Goal: Task Accomplishment & Management: Use online tool/utility

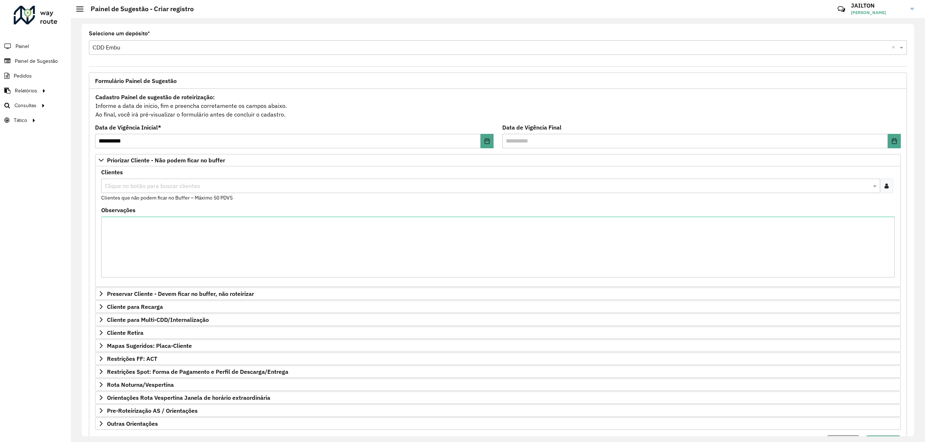
click at [196, 183] on input "text" at bounding box center [487, 186] width 768 height 9
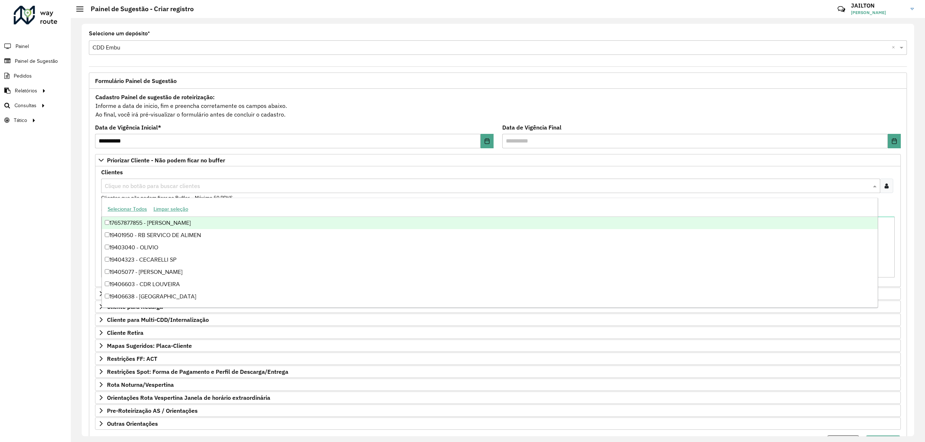
click at [884, 188] on icon at bounding box center [886, 186] width 4 height 6
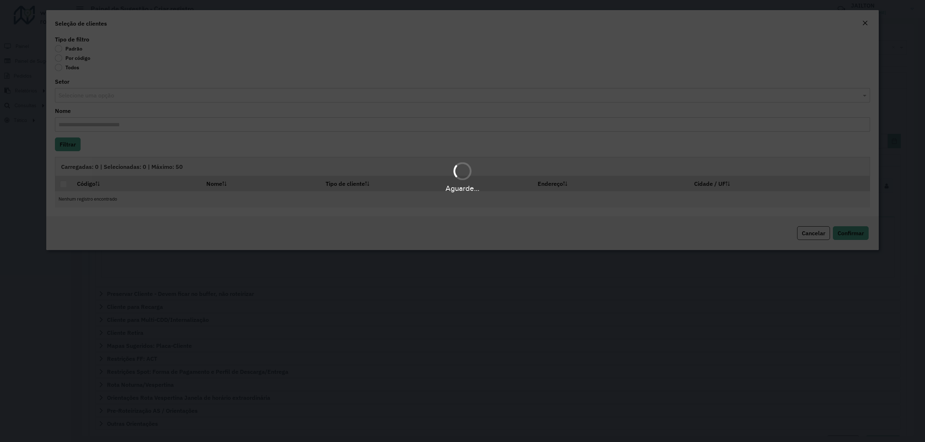
click at [74, 56] on body "**********" at bounding box center [462, 221] width 925 height 442
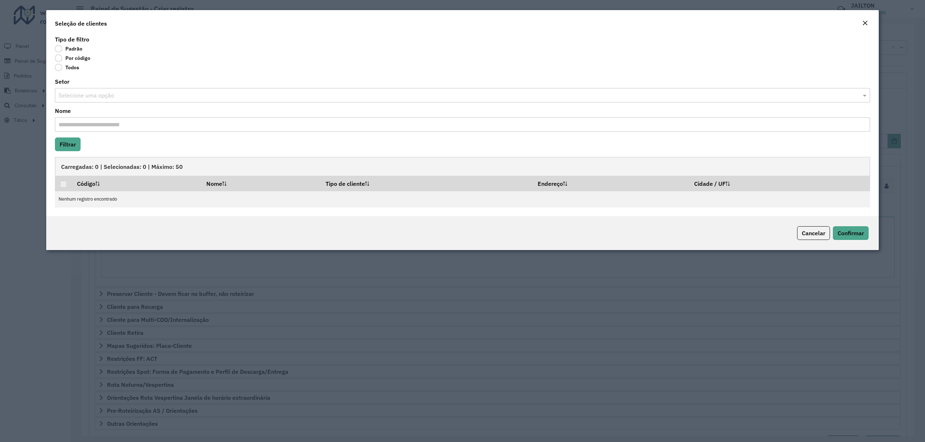
click at [74, 61] on label "Por código" at bounding box center [72, 58] width 35 height 7
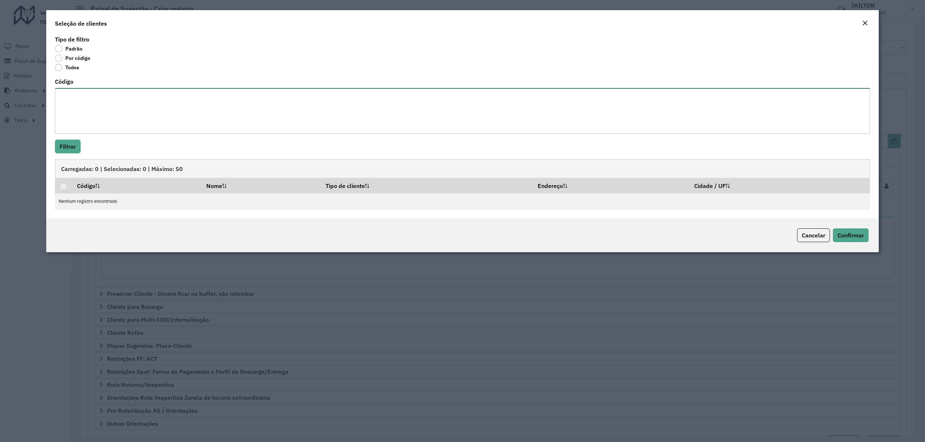
click at [124, 107] on textarea "Código" at bounding box center [462, 111] width 815 height 46
paste textarea "*****"
type textarea "*****"
click at [70, 150] on button "Filtrar" at bounding box center [68, 147] width 26 height 14
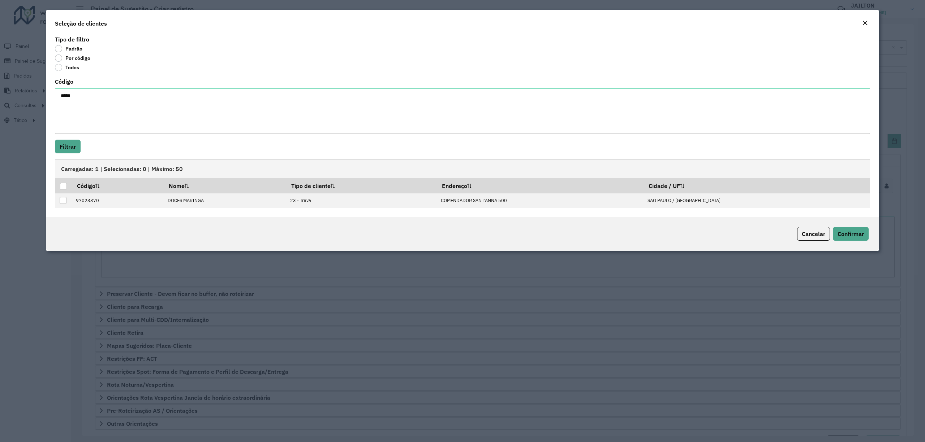
click at [0, 248] on modal-container "Seleção de clientes Tipo de filtro Padrão Por código Todos Código ***** Filtrar…" at bounding box center [462, 221] width 925 height 442
click at [26, 100] on modal-container "Seleção de clientes Tipo de filtro Padrão Por código Todos Código ***** Filtrar…" at bounding box center [462, 221] width 925 height 442
click at [35, 105] on modal-container "Seleção de clientes Tipo de filtro Padrão Por código Todos Código ***** Filtrar…" at bounding box center [462, 221] width 925 height 442
click at [866, 20] on em "Close" at bounding box center [865, 23] width 6 height 6
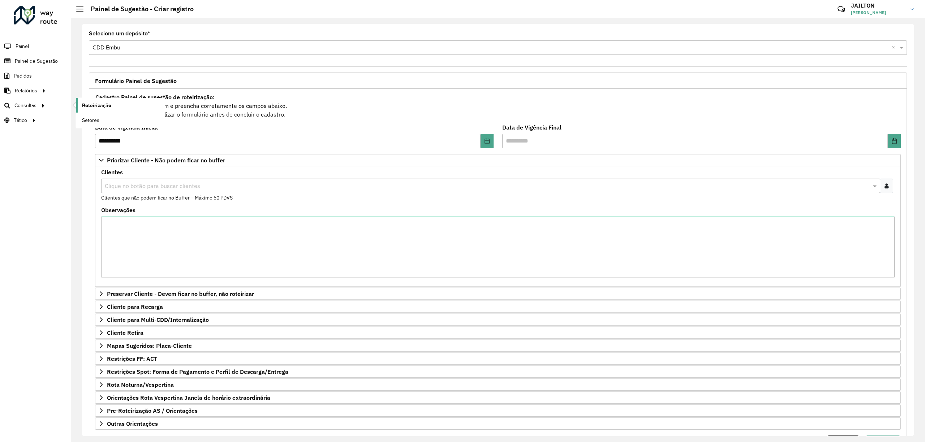
click at [102, 105] on span "Roteirização" at bounding box center [96, 106] width 29 height 8
click at [44, 60] on span "Painel de Sugestão" at bounding box center [37, 61] width 45 height 8
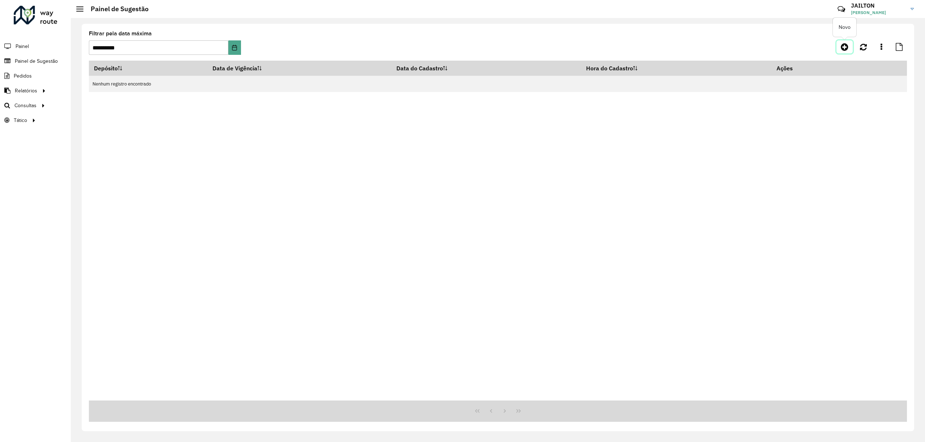
click at [852, 42] on div "Novo" at bounding box center [804, 46] width 204 height 13
click at [845, 47] on icon at bounding box center [844, 47] width 8 height 9
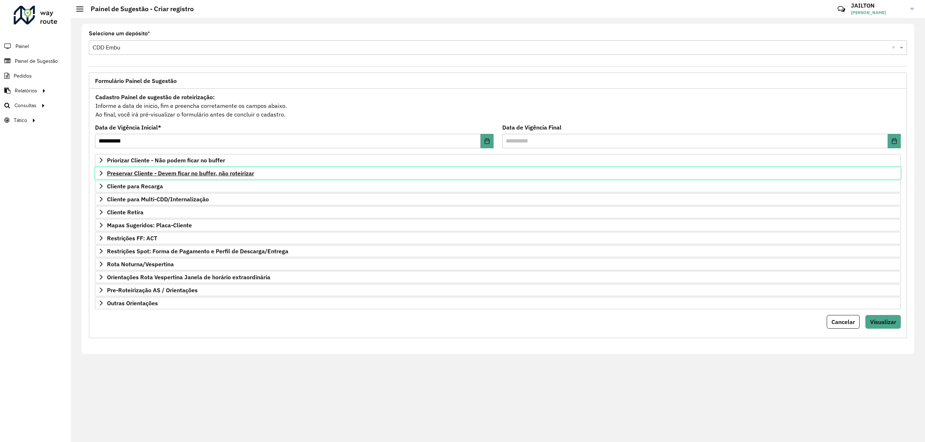
click at [197, 174] on span "Preservar Cliente - Devem ficar no buffer, não roteirizar" at bounding box center [180, 173] width 147 height 6
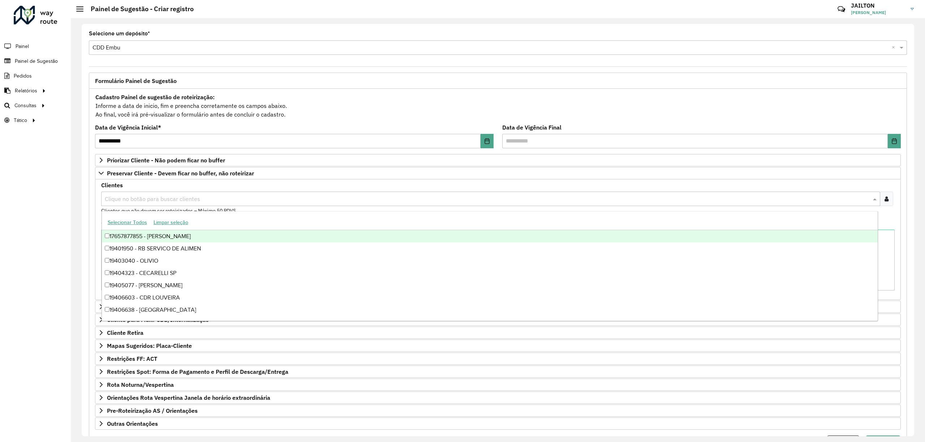
click at [263, 194] on div "Clique no botão para buscar clientes" at bounding box center [490, 199] width 779 height 14
paste input "*****"
type input "*****"
click at [168, 236] on div "97028188 - Mercadao 9 Mboi" at bounding box center [489, 236] width 775 height 12
drag, startPoint x: 0, startPoint y: 236, endPoint x: 124, endPoint y: 213, distance: 126.4
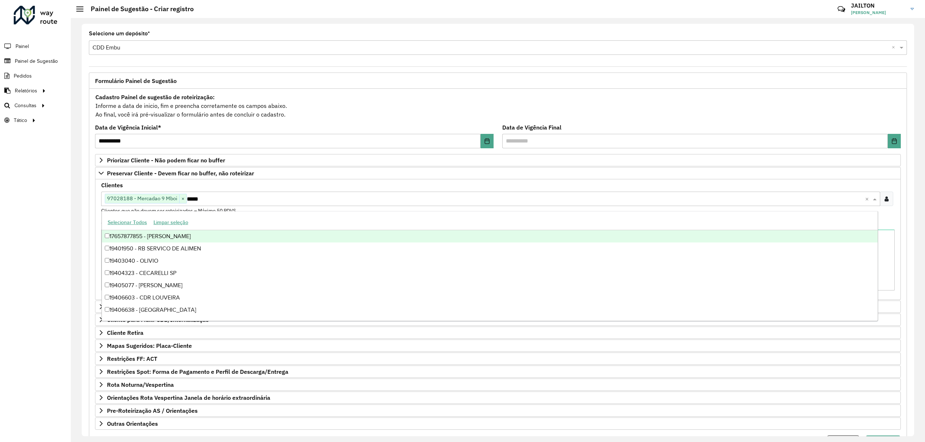
click at [10, 235] on div "Roteirizador AmbevTech Painel Painel de Sugestão Pedidos Relatórios Clientes Cl…" at bounding box center [35, 221] width 71 height 442
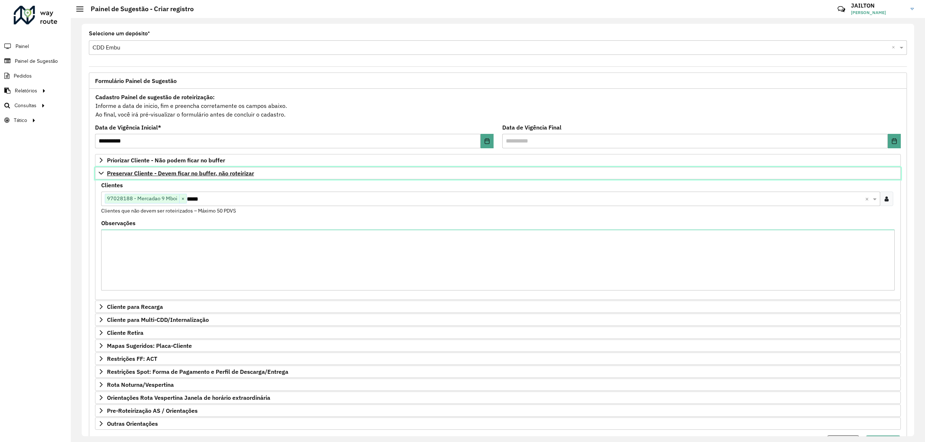
click at [187, 174] on span "Preservar Cliente - Devem ficar no buffer, não roteirizar" at bounding box center [180, 173] width 147 height 6
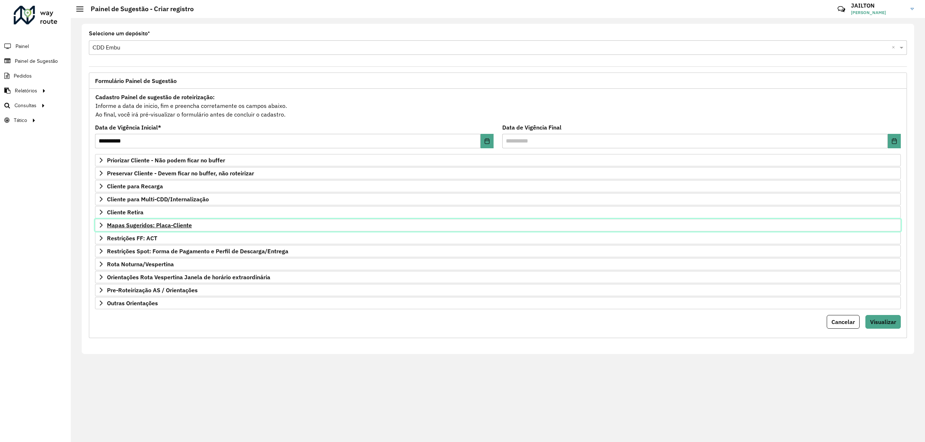
click at [174, 227] on span "Mapas Sugeridos: Placa-Cliente" at bounding box center [149, 225] width 85 height 6
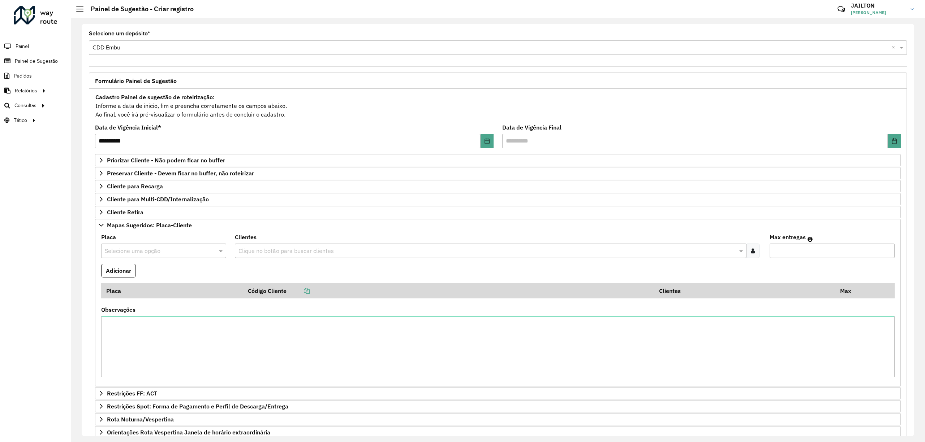
click at [333, 258] on div "Clique no botão para buscar clientes" at bounding box center [490, 251] width 511 height 14
paste input "*****"
type input "*****"
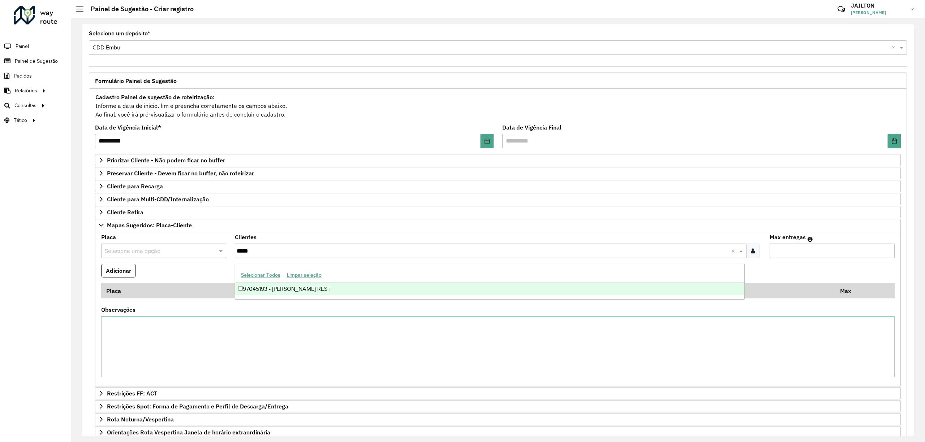
click at [323, 292] on div "97045193 - [PERSON_NAME] REST" at bounding box center [489, 289] width 509 height 12
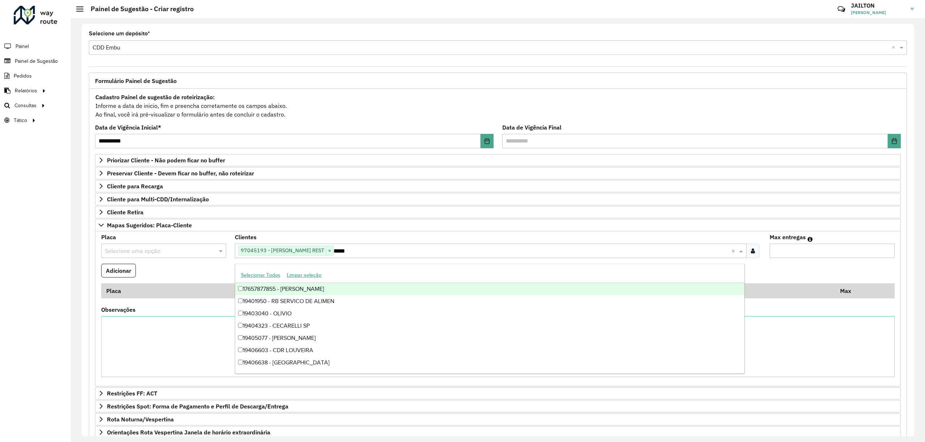
click at [152, 253] on input "text" at bounding box center [156, 251] width 103 height 9
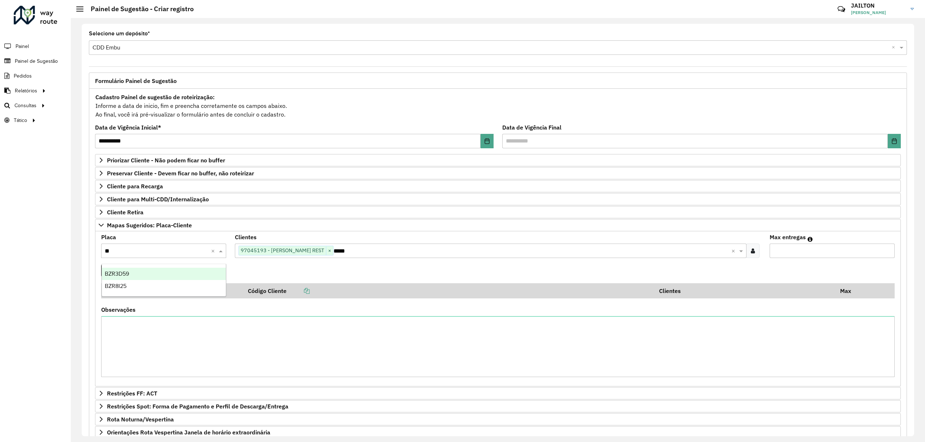
type input "***"
click at [165, 288] on div "BZR8I25" at bounding box center [164, 286] width 124 height 12
drag, startPoint x: 885, startPoint y: 255, endPoint x: 883, endPoint y: 248, distance: 6.3
click at [885, 254] on input "*" at bounding box center [831, 251] width 125 height 14
click at [883, 248] on input "*" at bounding box center [831, 251] width 125 height 14
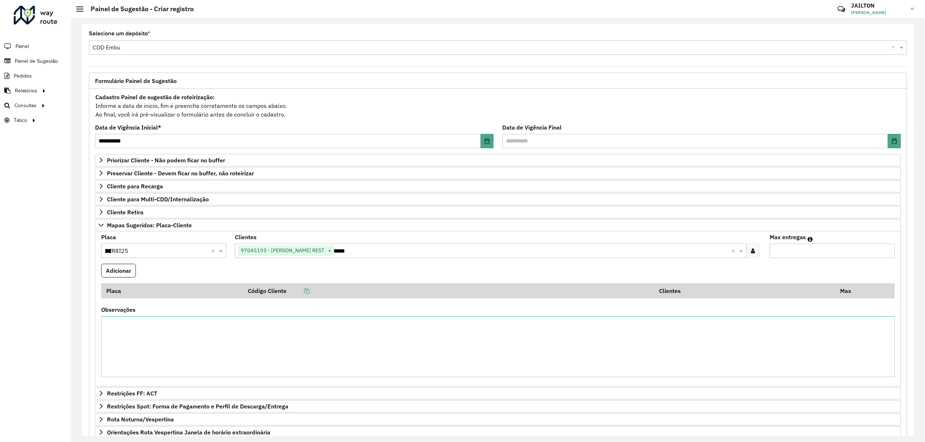
click at [891, 251] on input "*" at bounding box center [831, 251] width 125 height 14
type input "*"
click at [887, 249] on input "*" at bounding box center [831, 251] width 125 height 14
click at [886, 249] on input "*" at bounding box center [831, 251] width 125 height 14
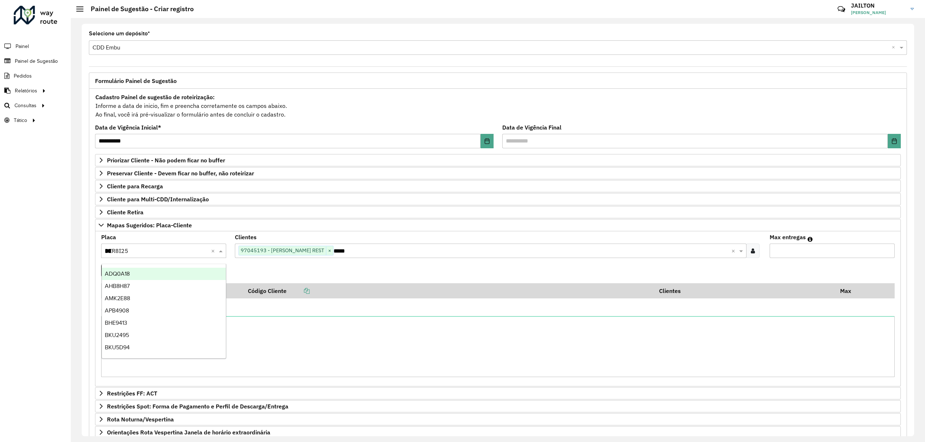
drag, startPoint x: 143, startPoint y: 254, endPoint x: 48, endPoint y: 254, distance: 95.7
click at [48, 254] on div "**********" at bounding box center [462, 221] width 925 height 442
click at [124, 275] on button "Adicionar" at bounding box center [118, 271] width 35 height 14
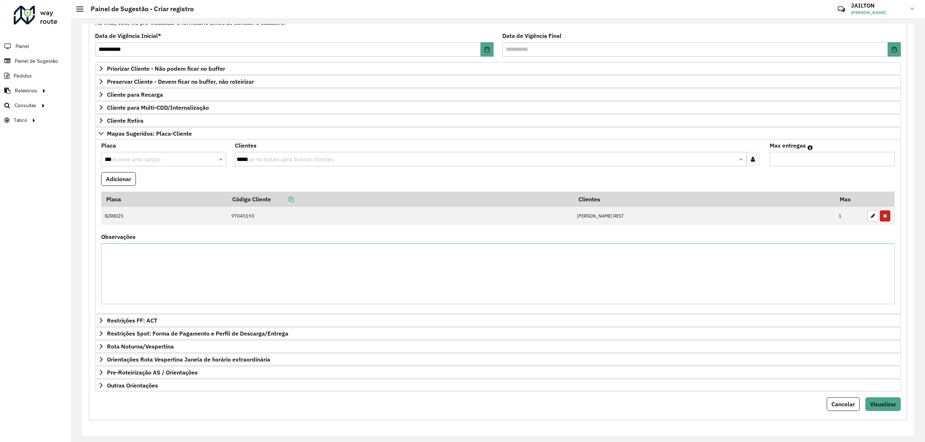
scroll to position [108, 0]
click at [893, 392] on link "Outras Orientações" at bounding box center [497, 386] width 805 height 12
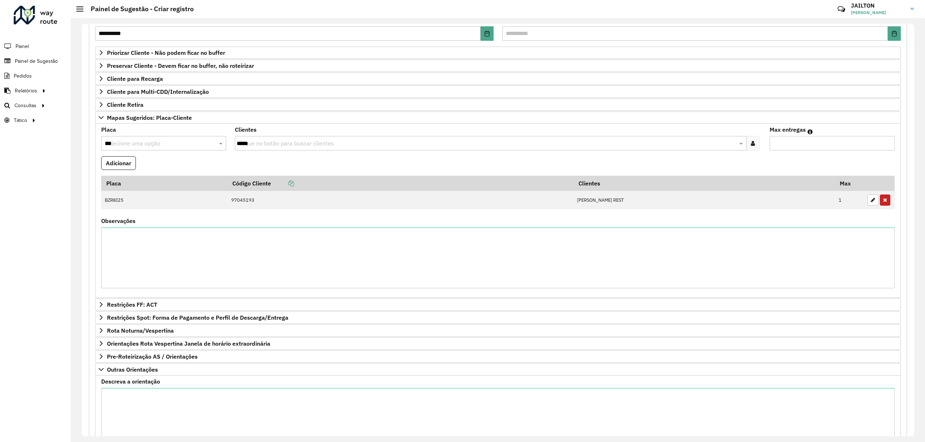
click at [893, 396] on formly-field "Descreva a orientação" at bounding box center [498, 417] width 802 height 76
click at [878, 376] on link "Outras Orientações" at bounding box center [497, 370] width 805 height 12
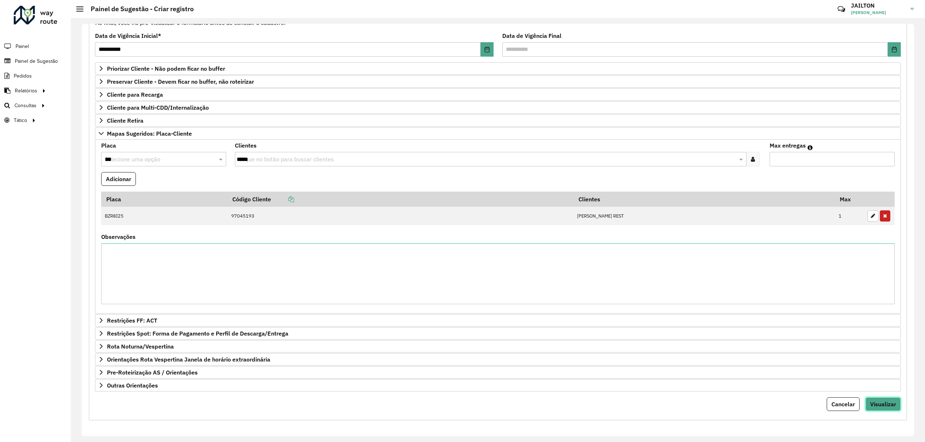
click at [878, 410] on button "Visualizar" at bounding box center [882, 405] width 35 height 14
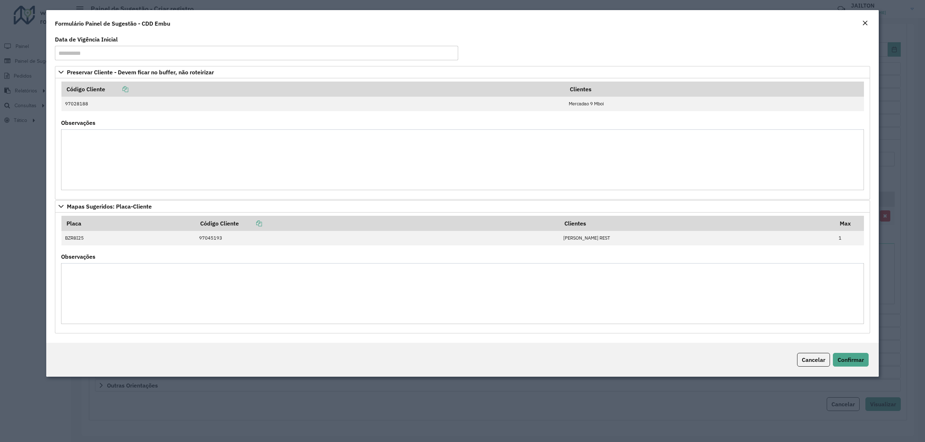
click at [872, 364] on div "Cancelar Confirmar" at bounding box center [462, 360] width 832 height 34
click at [863, 364] on span "Confirmar" at bounding box center [850, 359] width 26 height 7
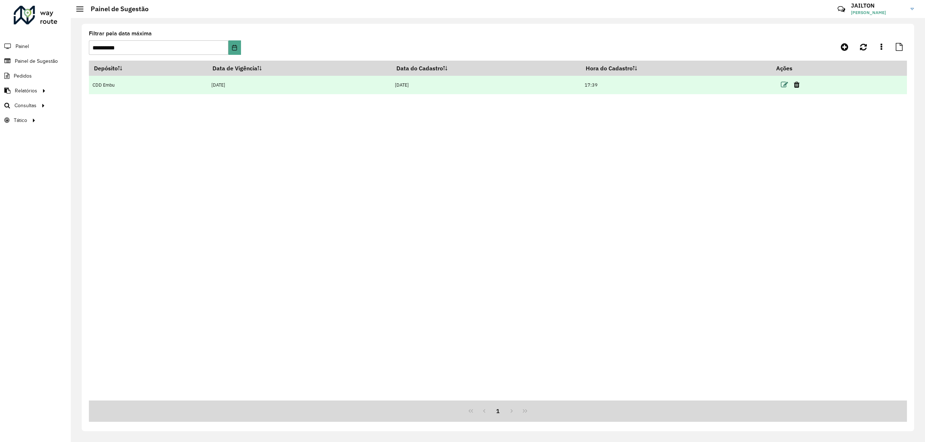
click at [786, 82] on icon at bounding box center [784, 84] width 7 height 7
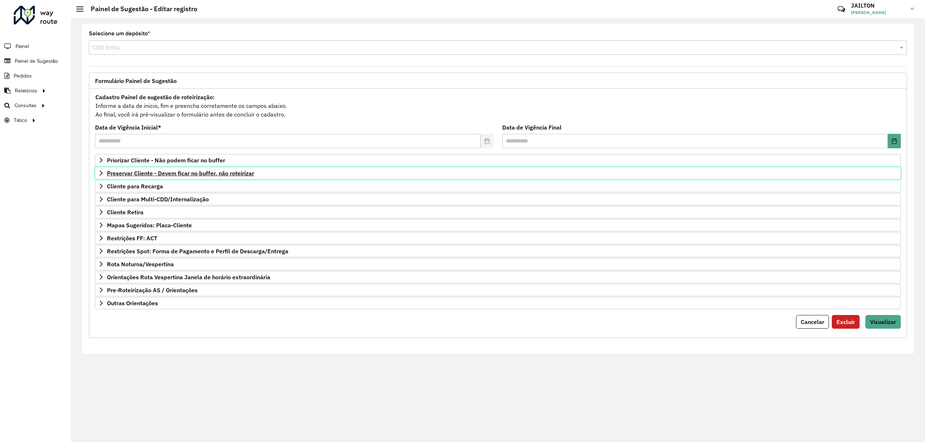
click at [204, 176] on span "Preservar Cliente - Devem ficar no buffer, não roteirizar" at bounding box center [180, 173] width 147 height 6
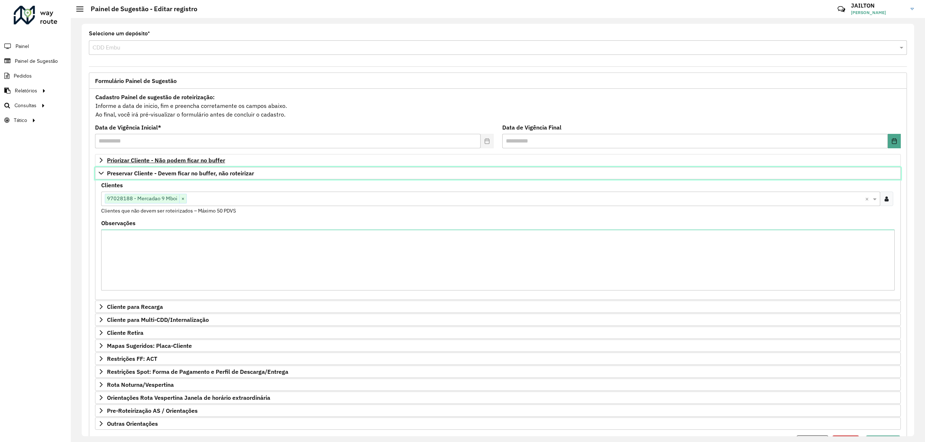
click at [194, 168] on link "Preservar Cliente - Devem ficar no buffer, não roteirizar" at bounding box center [497, 173] width 805 height 12
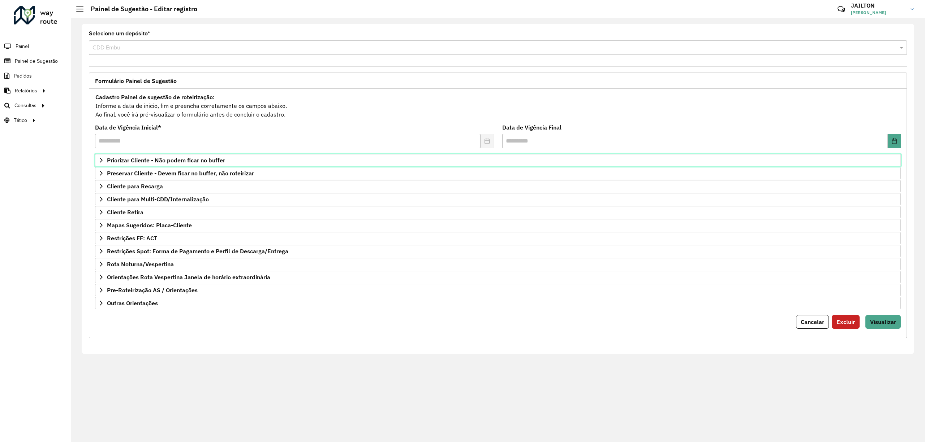
click at [191, 161] on span "Priorizar Cliente - Não podem ficar no buffer" at bounding box center [166, 160] width 118 height 6
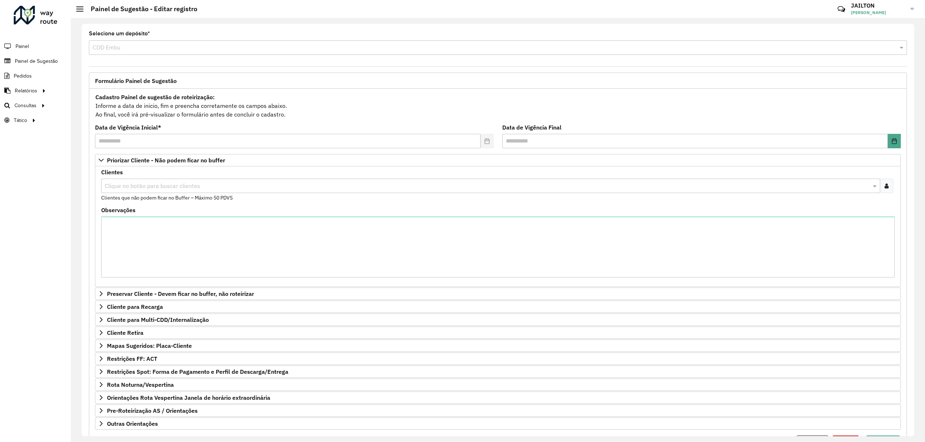
click at [886, 187] on div at bounding box center [885, 186] width 13 height 14
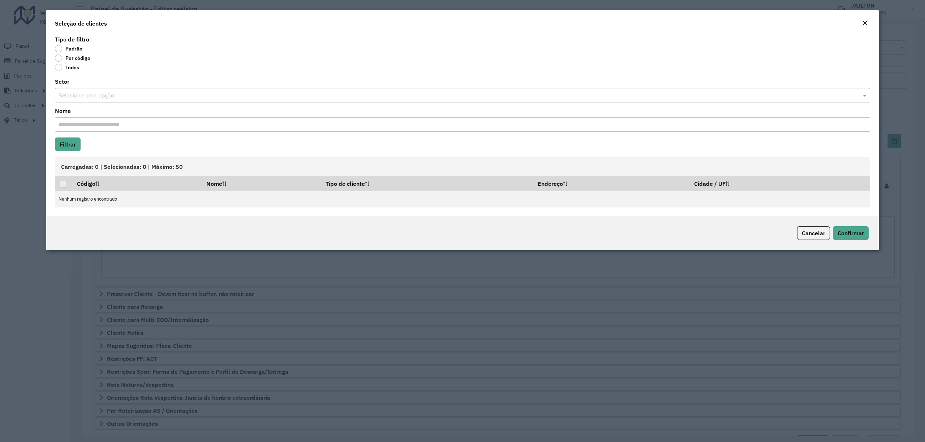
click at [59, 55] on label "Por código" at bounding box center [72, 58] width 35 height 7
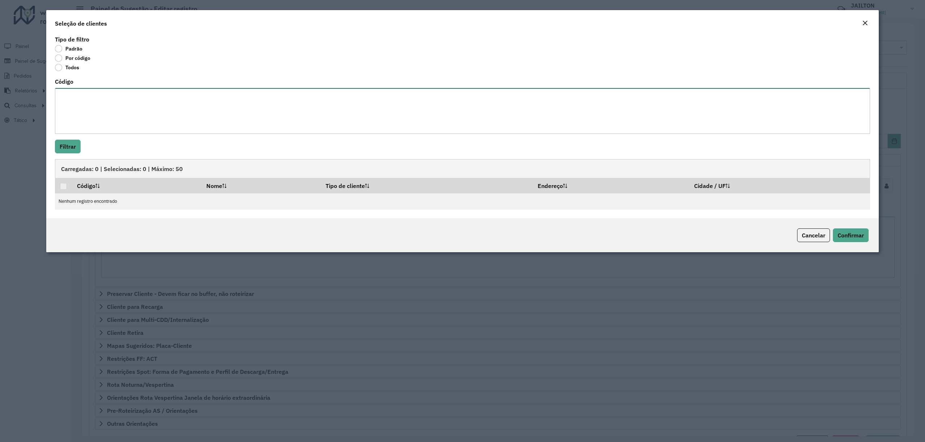
click at [157, 107] on textarea "Código" at bounding box center [462, 111] width 815 height 46
paste textarea "***** ***** ***** ***** ***** **** ***** ***** ***** ***** ***** ***** ***** **…"
type textarea "***** ***** ***** ***** ***** **** ***** ***** ***** ***** ***** ***** ***** **…"
click at [83, 150] on hb-field-button "Filtrar" at bounding box center [462, 147] width 815 height 14
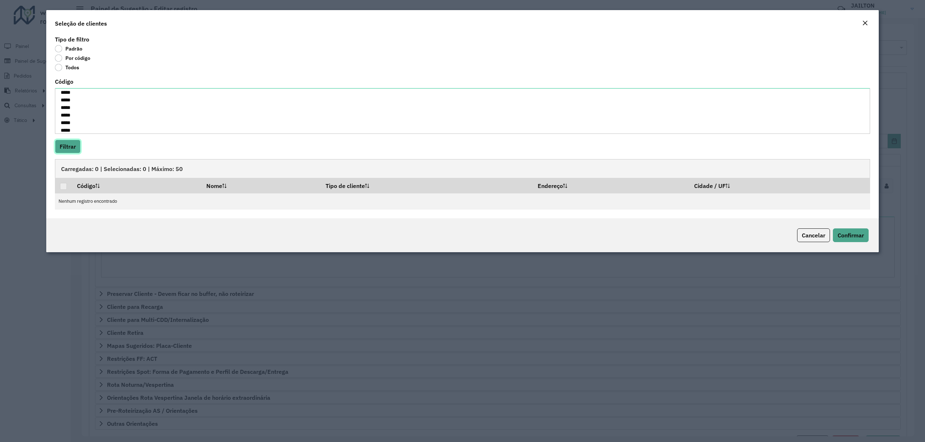
click at [80, 150] on button "Filtrar" at bounding box center [68, 147] width 26 height 14
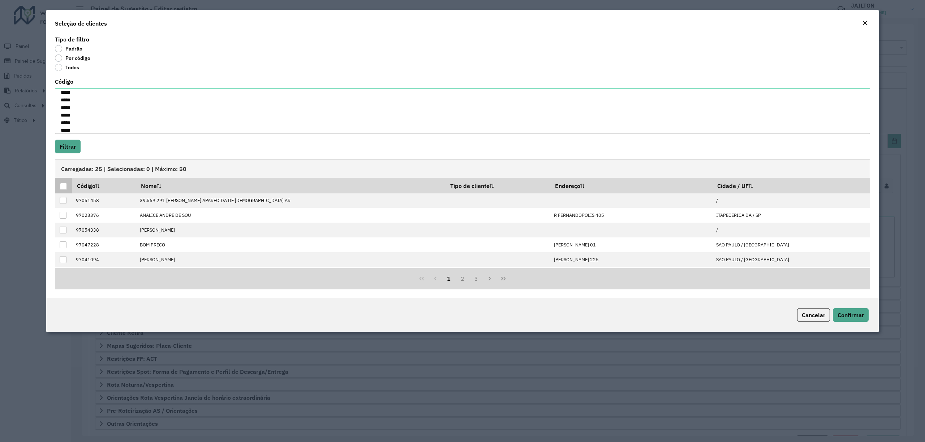
click at [60, 187] on div at bounding box center [63, 186] width 7 height 7
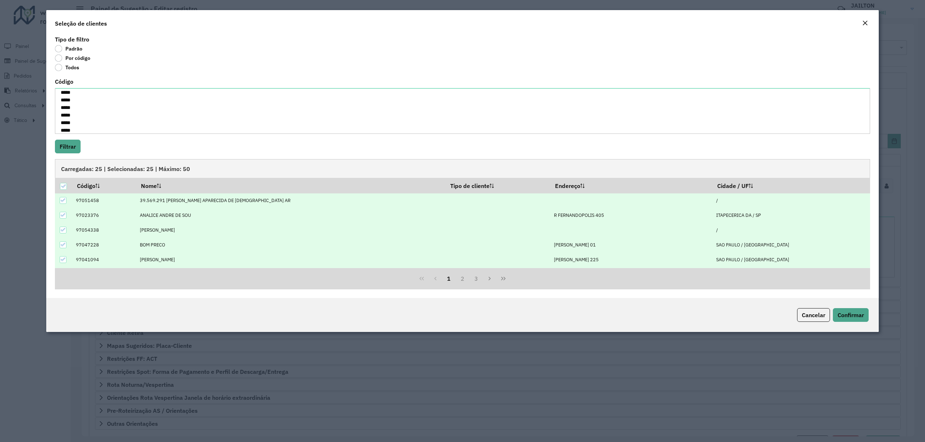
scroll to position [74, 0]
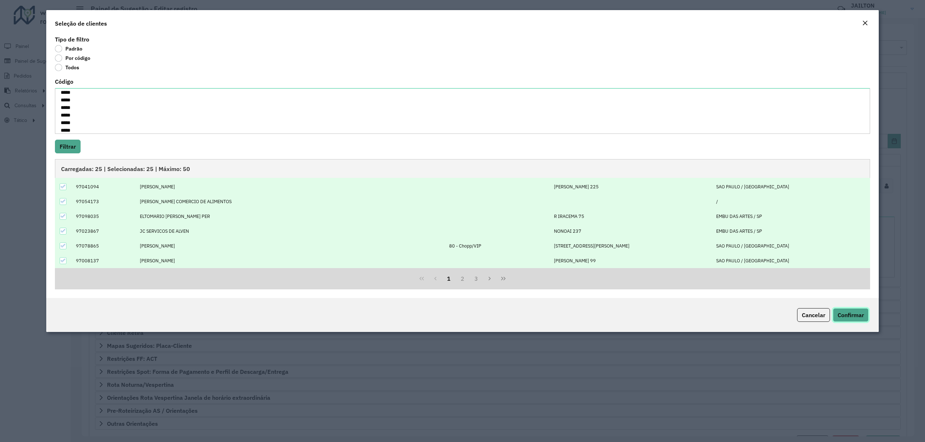
click at [850, 316] on span "Confirmar" at bounding box center [850, 315] width 26 height 7
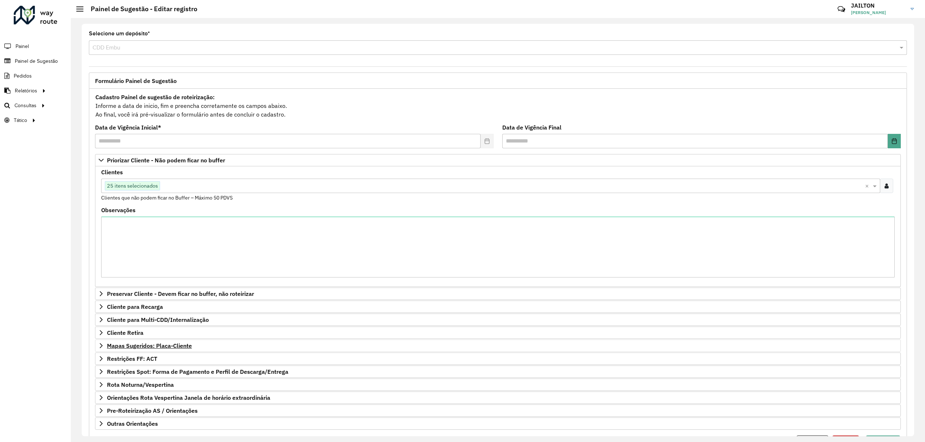
scroll to position [42, 0]
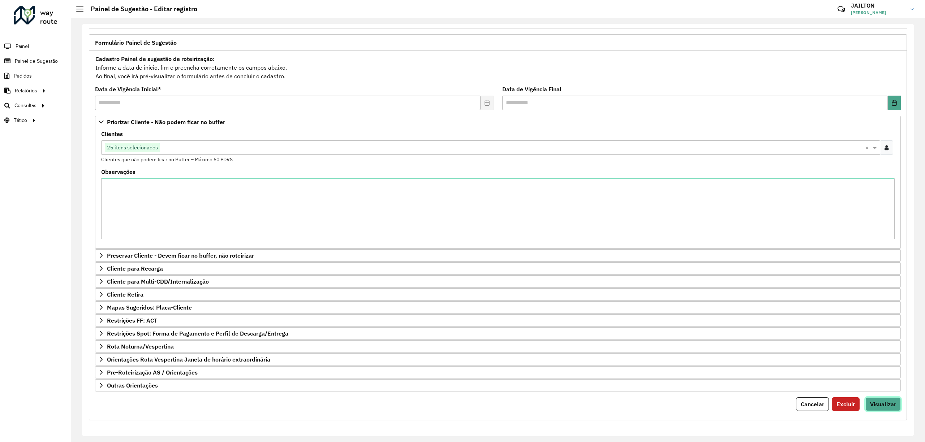
click at [891, 402] on span "Visualizar" at bounding box center [883, 404] width 26 height 7
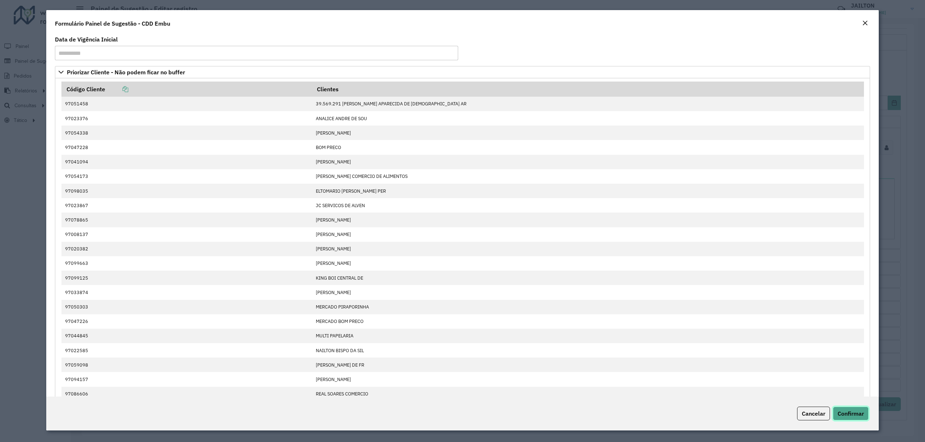
click at [850, 410] on span "Confirmar" at bounding box center [850, 413] width 26 height 7
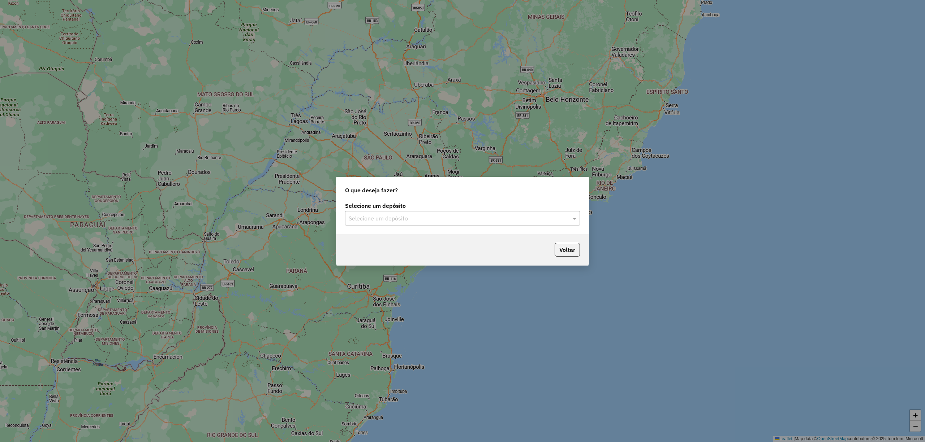
click at [420, 219] on input "text" at bounding box center [455, 219] width 213 height 9
click at [408, 241] on div "CDD Embu" at bounding box center [462, 239] width 234 height 12
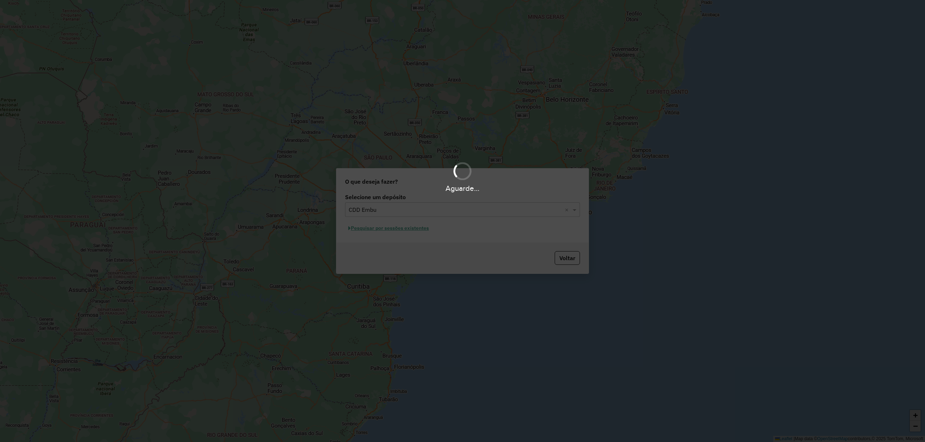
click at [422, 225] on div "Aguarde..." at bounding box center [462, 221] width 925 height 442
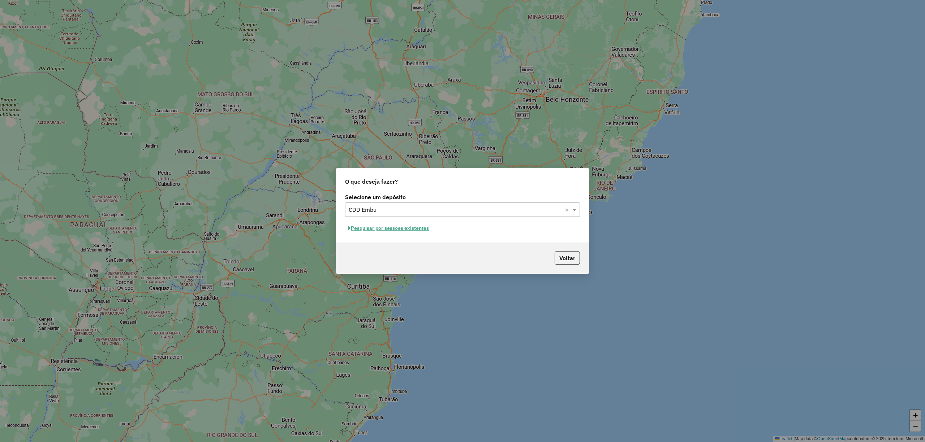
click at [414, 228] on button "Pesquisar por sessões existentes" at bounding box center [388, 228] width 87 height 11
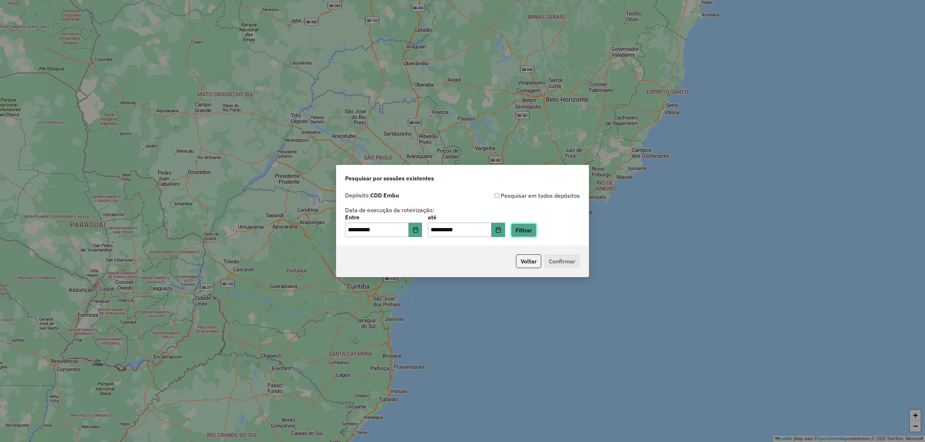
click at [536, 232] on button "Filtrar" at bounding box center [524, 231] width 26 height 14
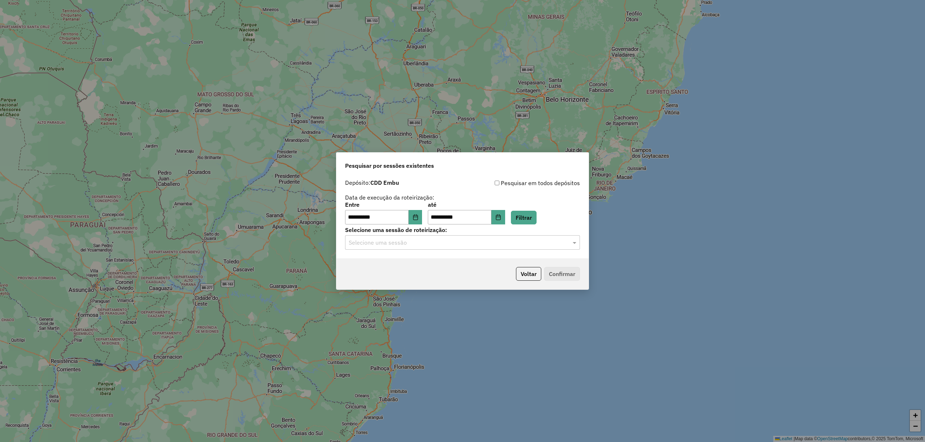
click at [438, 230] on label "Selecione uma sessão de roteirização:" at bounding box center [462, 230] width 235 height 9
drag, startPoint x: 436, startPoint y: 243, endPoint x: 437, endPoint y: 247, distance: 3.6
click at [437, 244] on input "text" at bounding box center [455, 243] width 213 height 9
click at [423, 274] on div "1274673 - 12/09/2025 23:28" at bounding box center [462, 276] width 234 height 12
click at [562, 272] on button "Confirmar" at bounding box center [562, 274] width 36 height 14
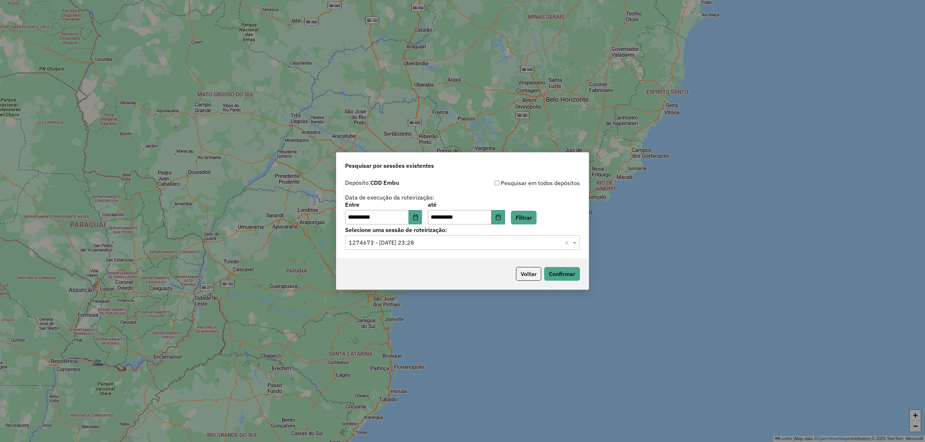
click at [529, 240] on input "text" at bounding box center [455, 243] width 213 height 9
click at [415, 260] on div "1274613 - 12/09/2025 21:14" at bounding box center [462, 264] width 234 height 12
click at [562, 272] on button "Confirmar" at bounding box center [562, 274] width 36 height 14
click at [425, 250] on div "Selecione uma sessão × 1274613 - 12/09/2025 21:14 ×" at bounding box center [462, 242] width 235 height 14
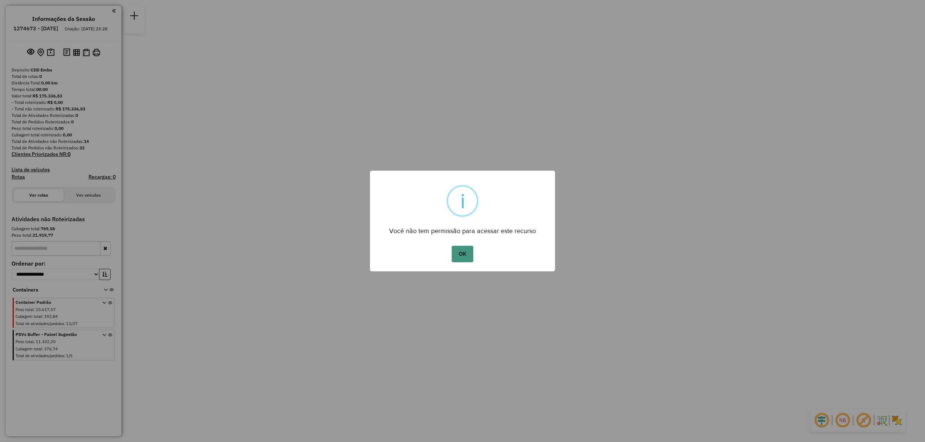
click at [473, 251] on div "OK No Cancel" at bounding box center [462, 254] width 185 height 20
click at [466, 251] on button "OK" at bounding box center [461, 254] width 21 height 17
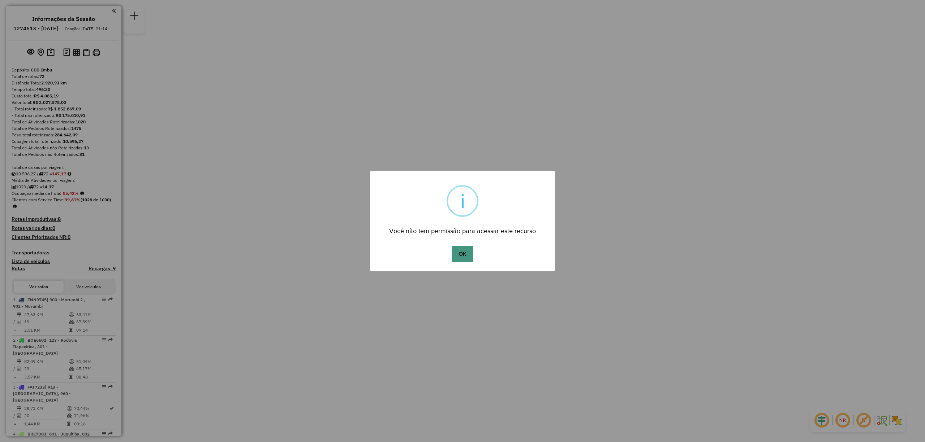
click at [451, 259] on button "OK" at bounding box center [461, 254] width 21 height 17
select select "**********"
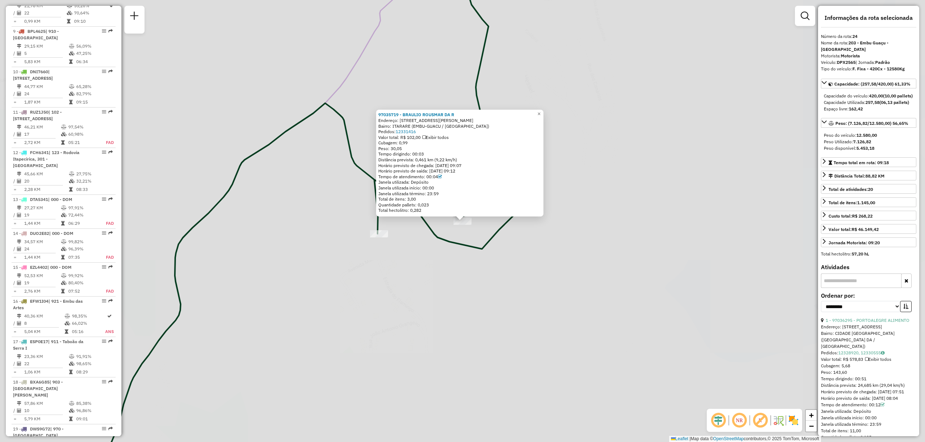
scroll to position [1210, 0]
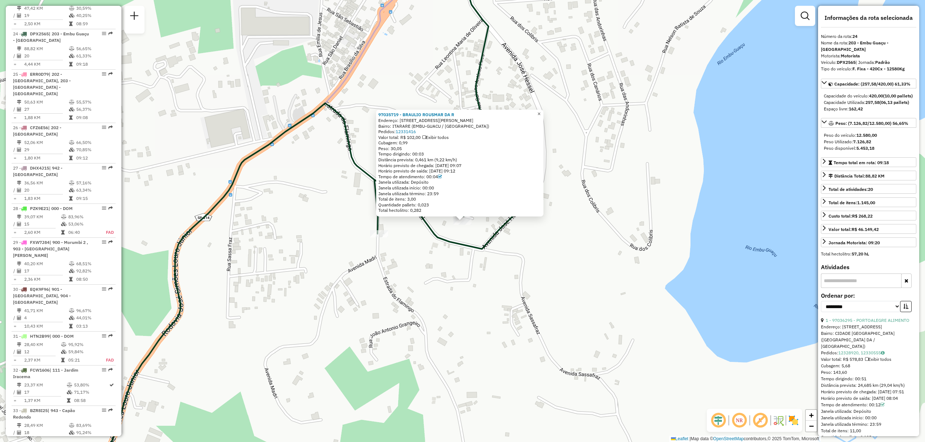
click at [540, 112] on span "×" at bounding box center [538, 114] width 3 height 6
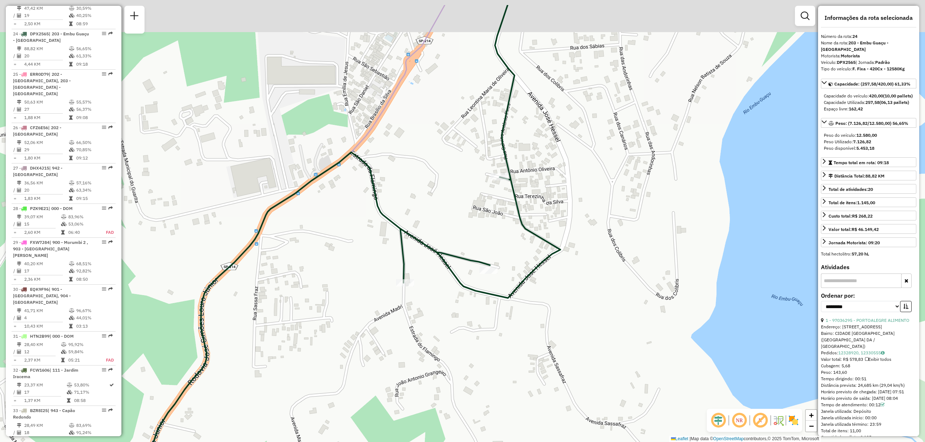
drag, startPoint x: 552, startPoint y: 203, endPoint x: 578, endPoint y: 252, distance: 55.6
click at [578, 252] on div "Janela de atendimento Grade de atendimento Capacidade Transportadoras Veículos …" at bounding box center [462, 221] width 925 height 442
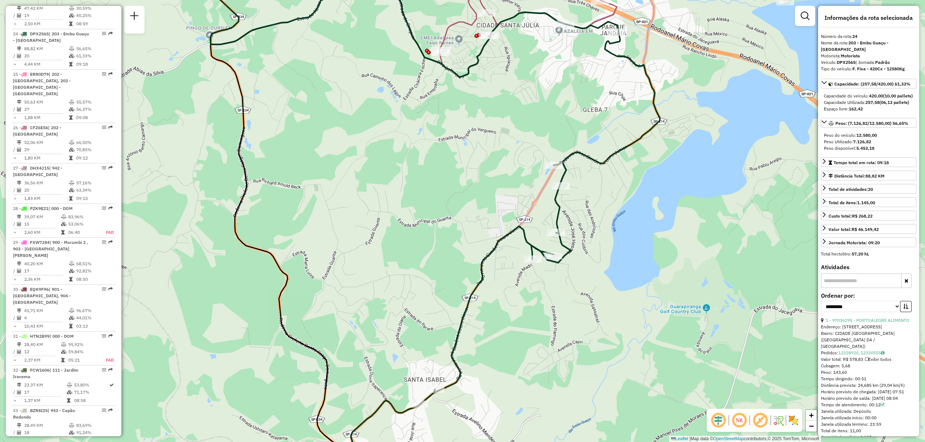
click at [796, 422] on img at bounding box center [793, 421] width 12 height 12
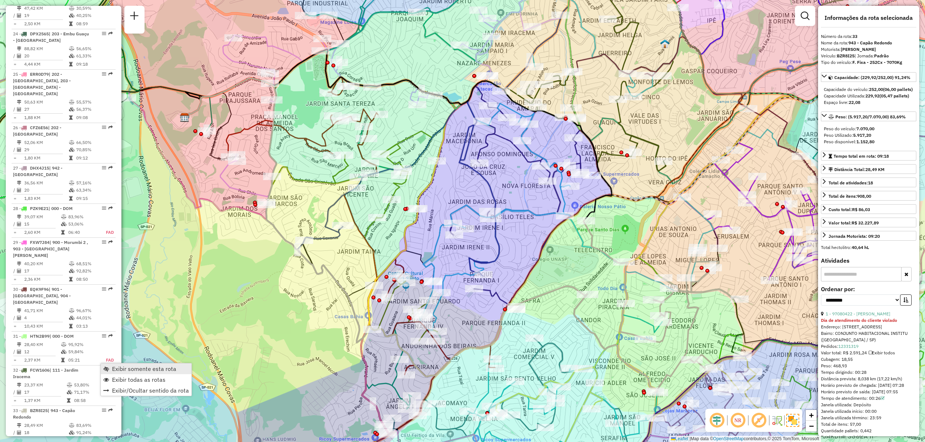
click at [113, 369] on span "Exibir somente esta rota" at bounding box center [144, 369] width 64 height 6
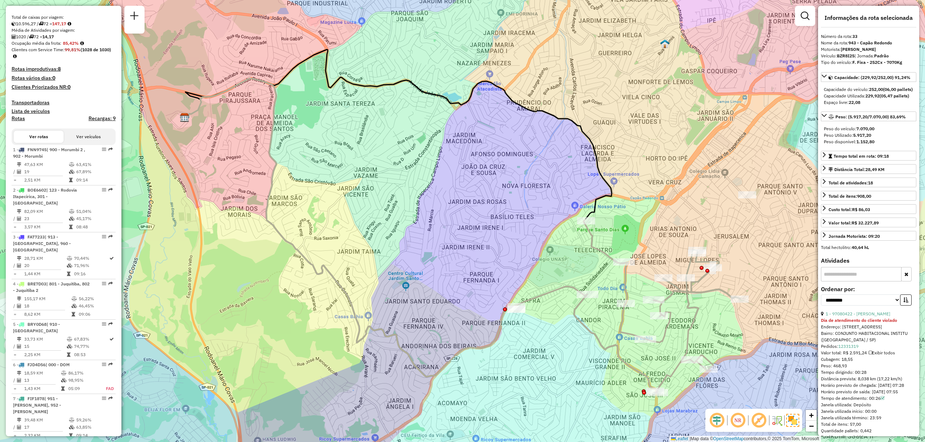
scroll to position [0, 0]
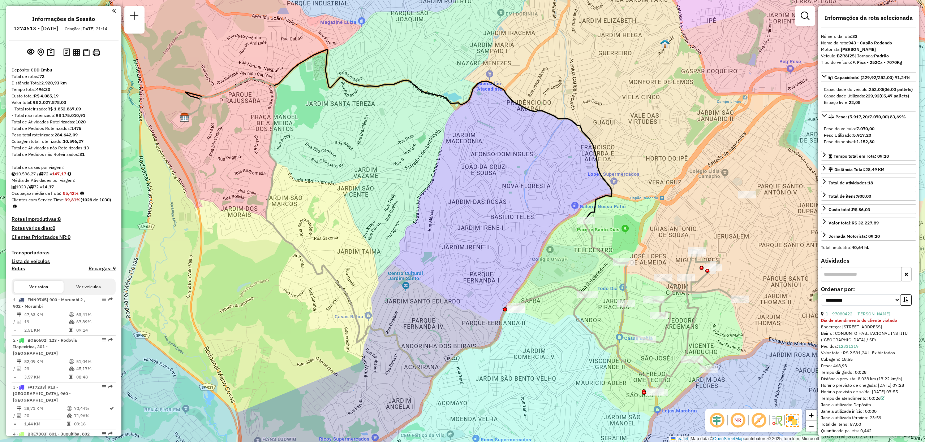
click at [46, 26] on h6 "1274613 - 12/09/2025" at bounding box center [35, 28] width 45 height 7
copy h6 "1274613"
